Goal: Task Accomplishment & Management: Manage account settings

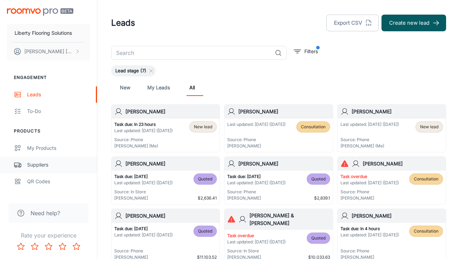
click at [40, 166] on div "Suppliers" at bounding box center [58, 165] width 63 height 8
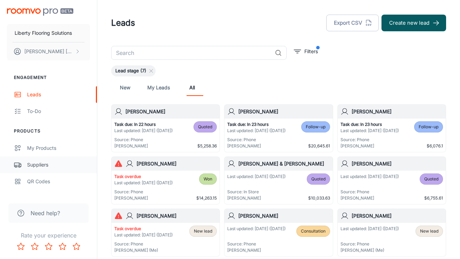
click at [36, 168] on div "Suppliers" at bounding box center [58, 165] width 63 height 8
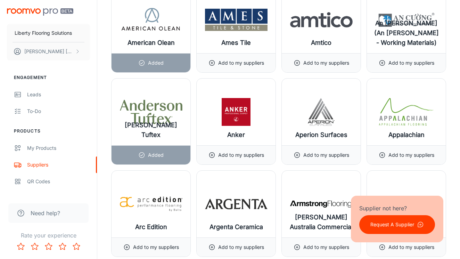
scroll to position [765, 0]
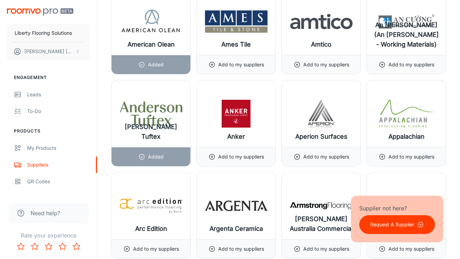
click at [364, 168] on div "[PERSON_NAME] Australia Residential Add to my suppliers" at bounding box center [403, 213] width 85 height 92
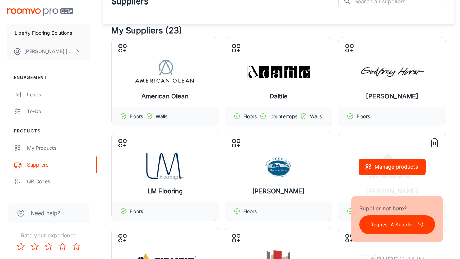
scroll to position [21, 0]
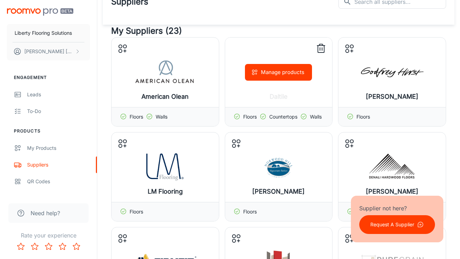
click at [274, 79] on button "Manage products" at bounding box center [278, 72] width 67 height 17
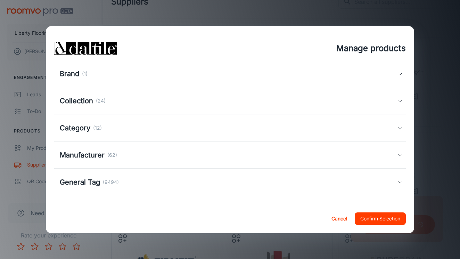
scroll to position [92, 0]
click at [209, 96] on div "Collection (24)" at bounding box center [229, 101] width 338 height 10
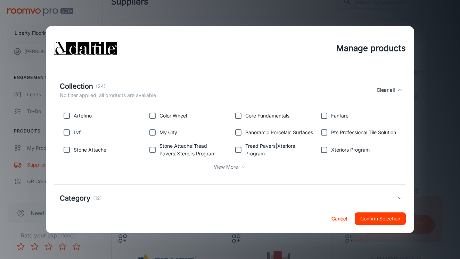
scroll to position [111, 0]
click at [224, 164] on p "View More" at bounding box center [226, 167] width 24 height 8
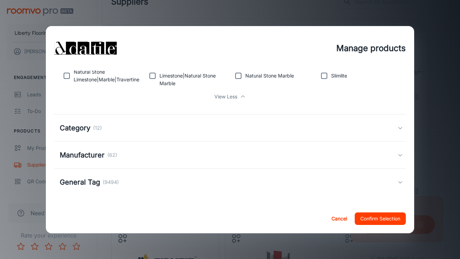
scroll to position [241, 0]
click at [216, 128] on div "Category (12)" at bounding box center [229, 128] width 338 height 10
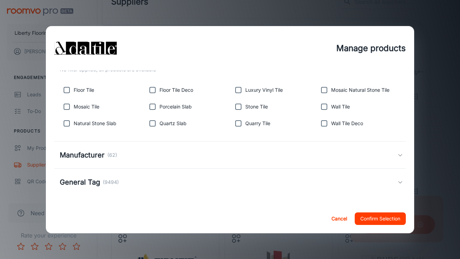
scroll to position [313, 0]
click at [213, 156] on div "Manufacturer (62)" at bounding box center [229, 155] width 338 height 10
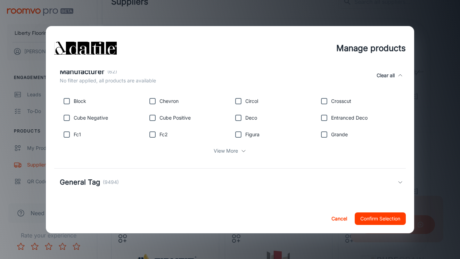
scroll to position [400, 0]
click at [205, 177] on div "General Tag (9494)" at bounding box center [229, 182] width 338 height 10
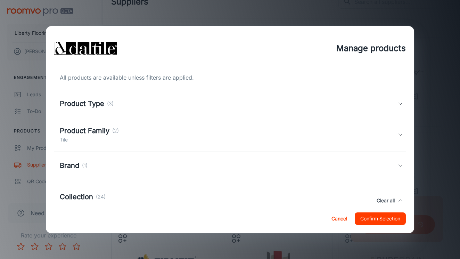
scroll to position [0, 0]
click at [316, 17] on div "Manage products All products are available unless filters are applied. Product …" at bounding box center [230, 129] width 460 height 259
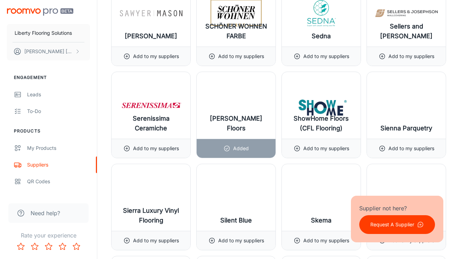
scroll to position [7235, 0]
